Goal: Find specific page/section: Find specific page/section

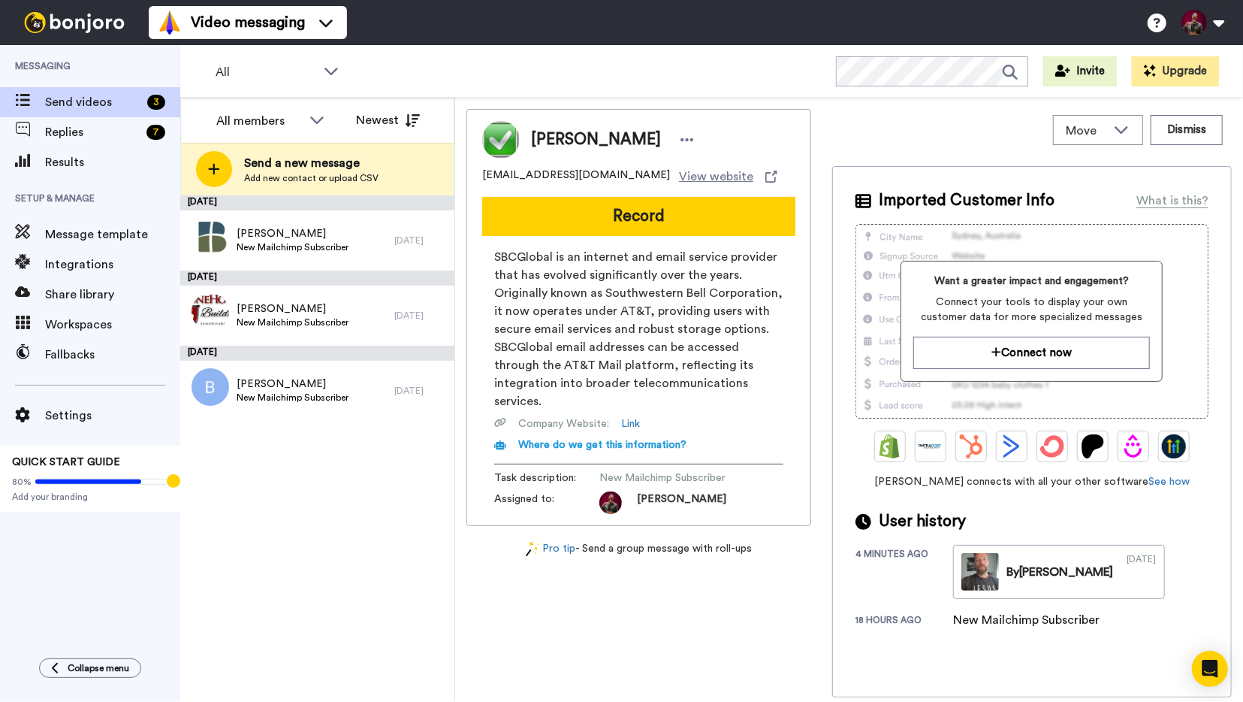
click at [56, 19] on img at bounding box center [74, 22] width 113 height 21
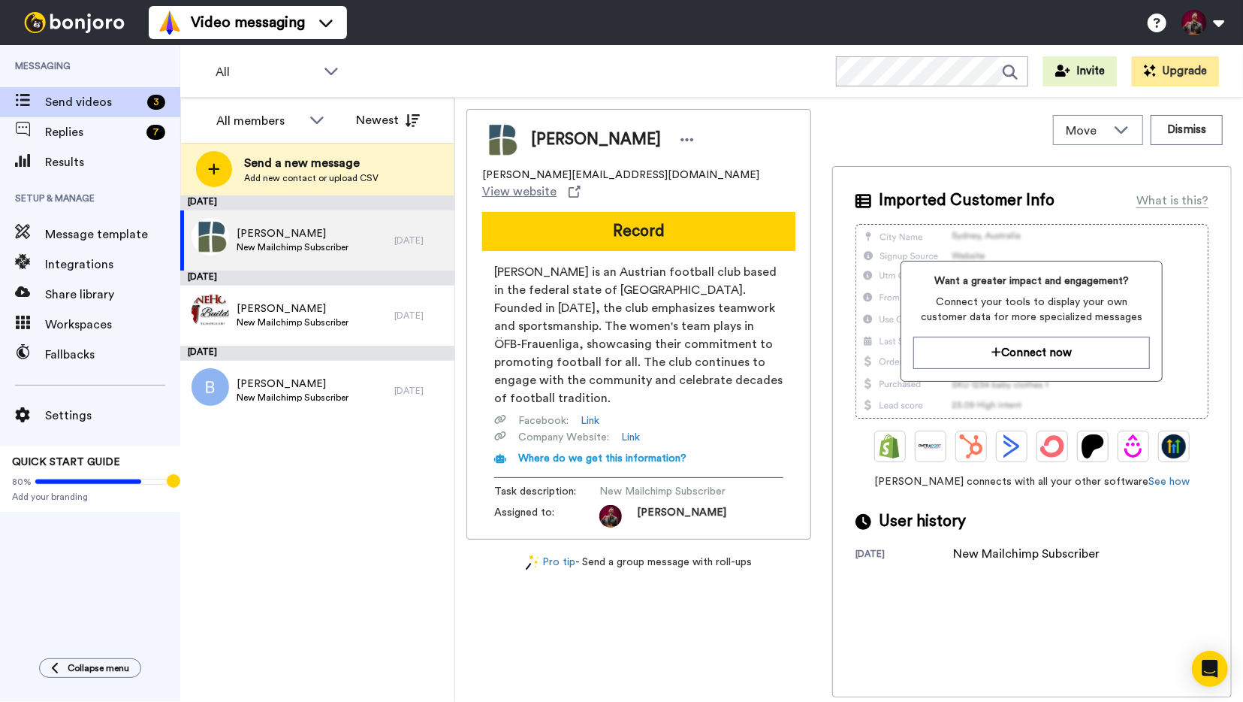
click at [95, 29] on img at bounding box center [74, 22] width 113 height 21
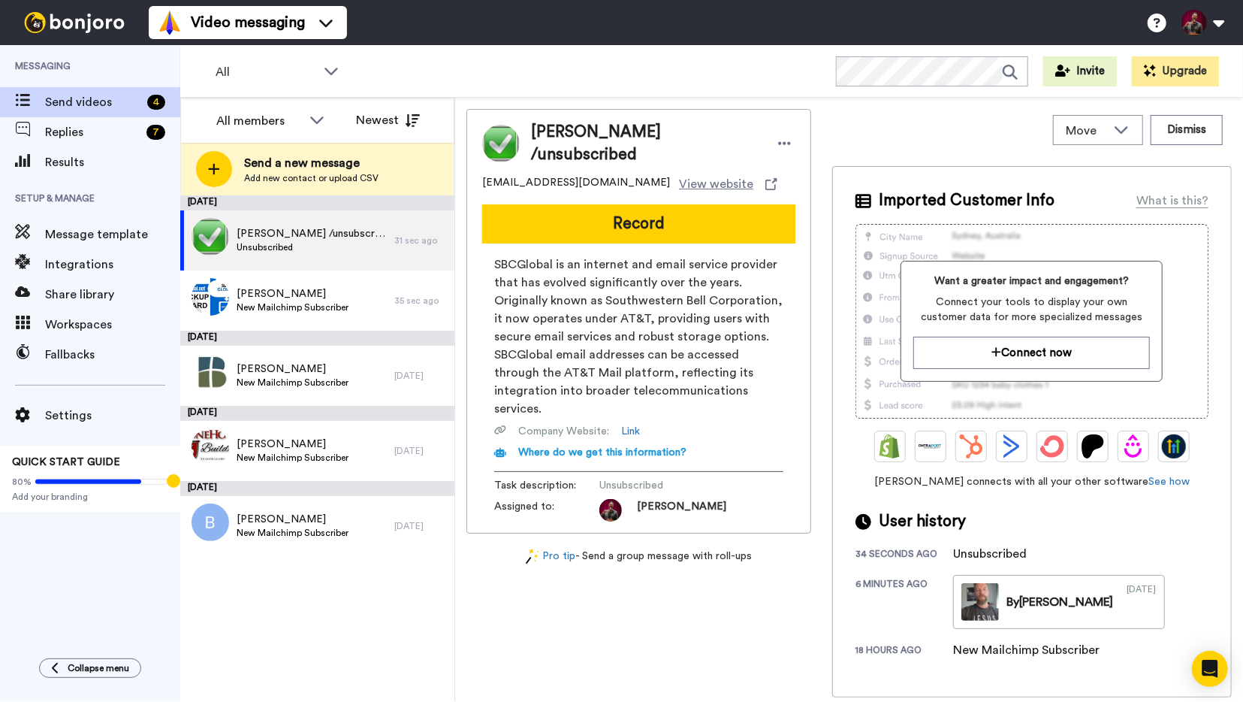
click at [77, 17] on img at bounding box center [74, 22] width 113 height 21
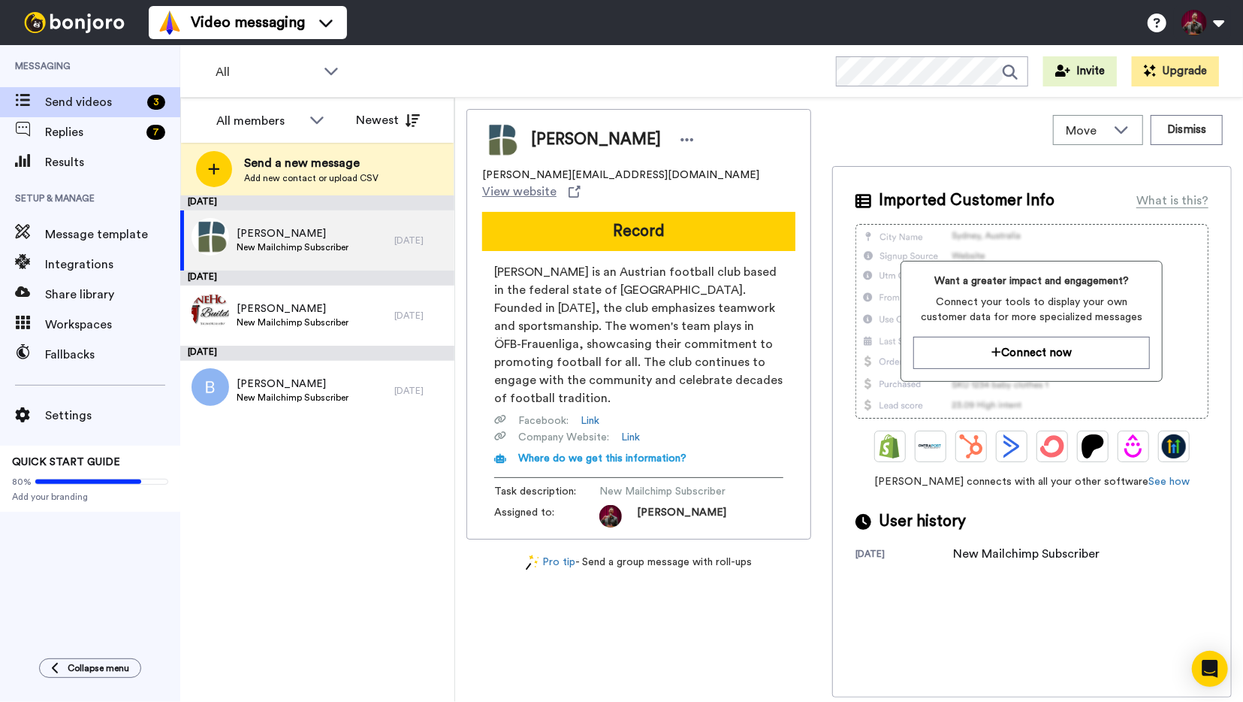
click at [100, 17] on img at bounding box center [74, 22] width 113 height 21
click at [65, 23] on img at bounding box center [74, 22] width 113 height 21
